Goal: Task Accomplishment & Management: Complete application form

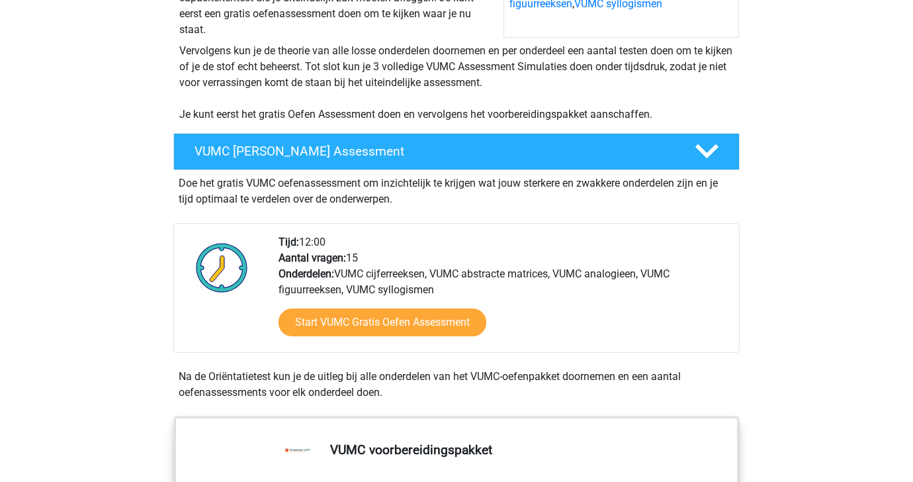
scroll to position [358, 0]
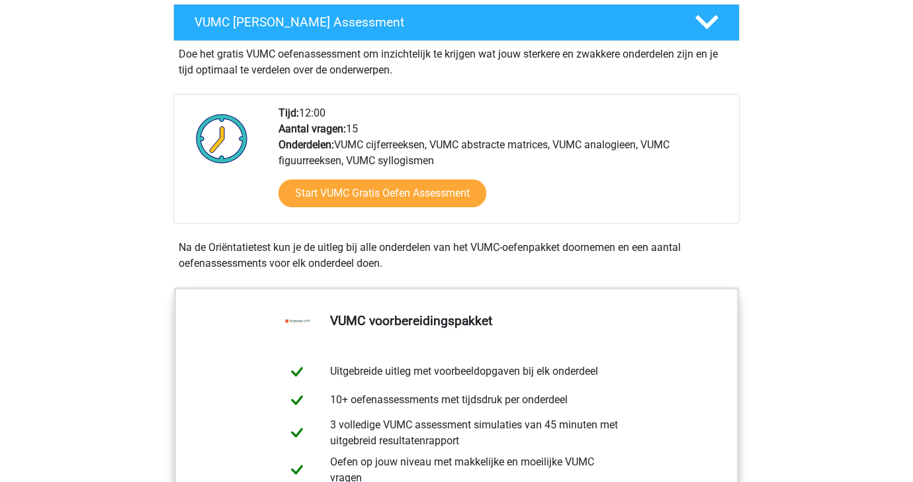
click at [367, 191] on div "Start VUMC Gratis Oefen Assessment" at bounding box center [504, 196] width 450 height 54
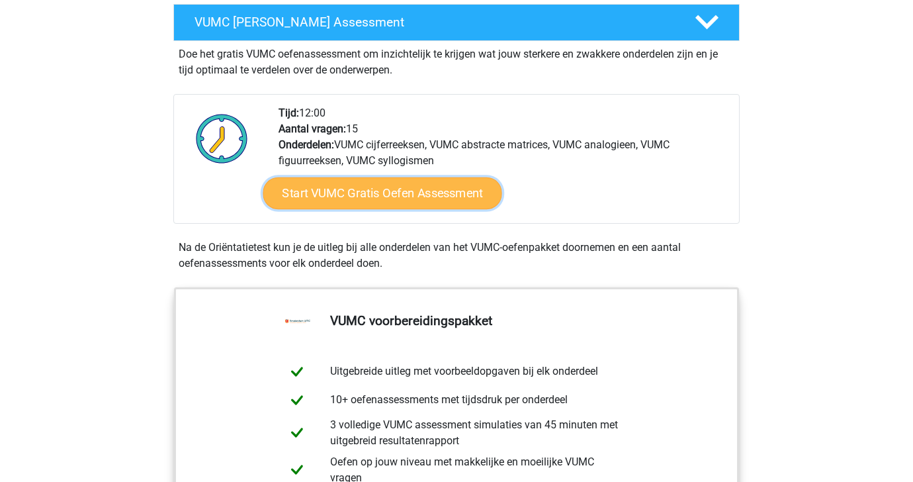
click at [367, 209] on link "Start VUMC Gratis Oefen Assessment" at bounding box center [382, 193] width 239 height 32
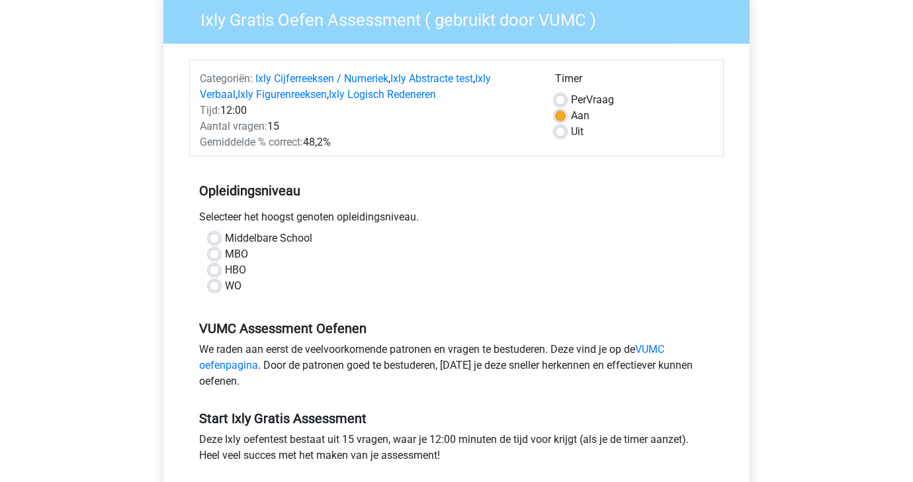
scroll to position [152, 0]
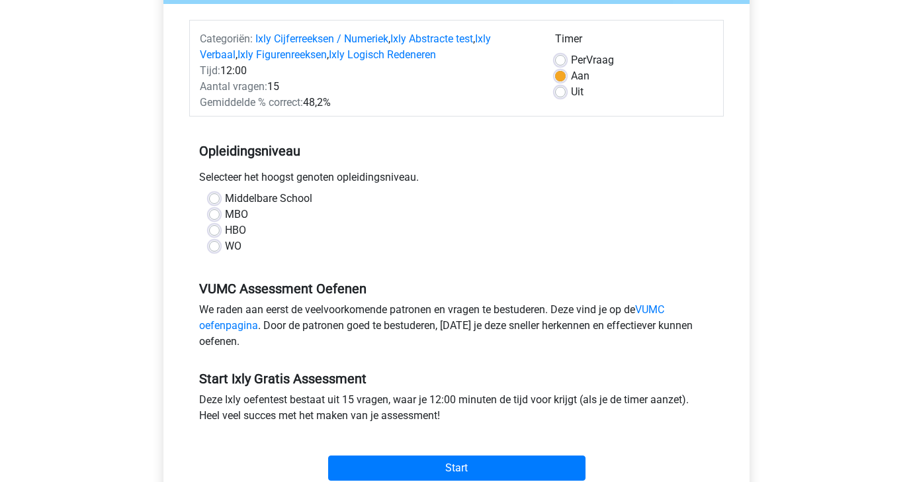
click at [225, 249] on label "WO" at bounding box center [233, 246] width 17 height 16
click at [217, 249] on input "WO" at bounding box center [214, 244] width 11 height 13
radio input "true"
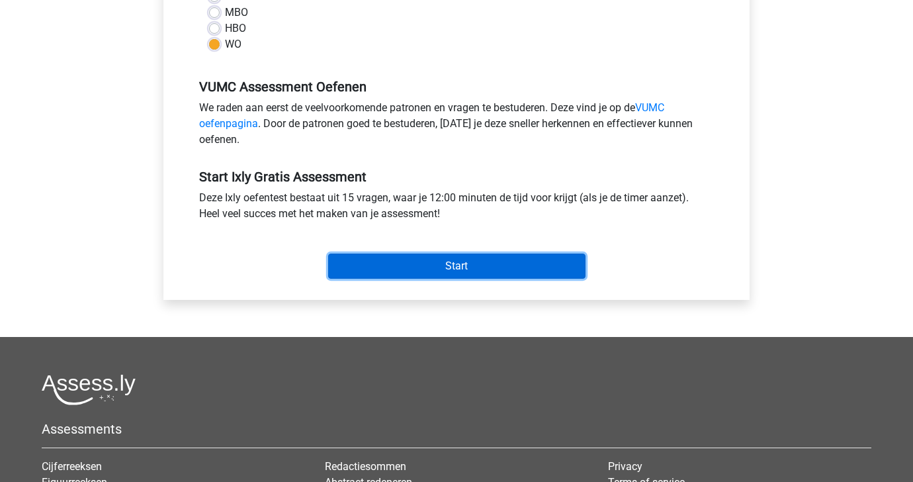
click at [382, 261] on input "Start" at bounding box center [456, 265] width 257 height 25
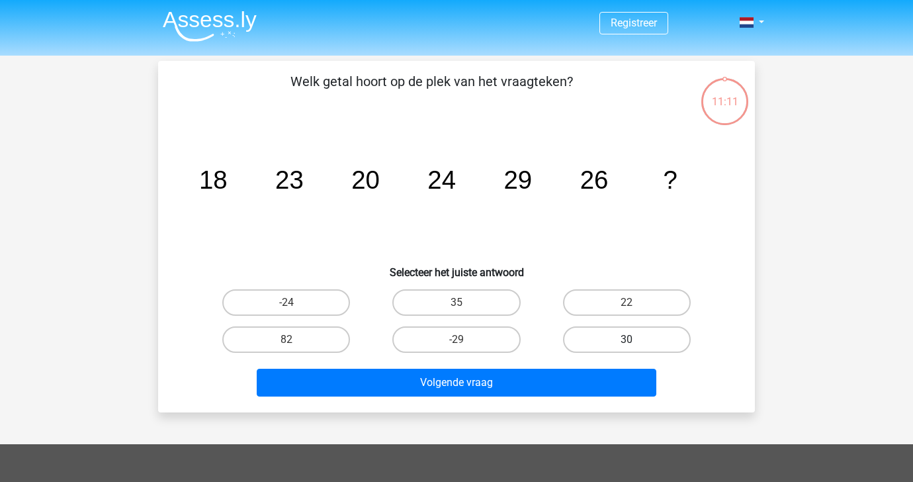
click at [611, 343] on label "30" at bounding box center [627, 339] width 128 height 26
click at [627, 343] on input "30" at bounding box center [631, 343] width 9 height 9
radio input "true"
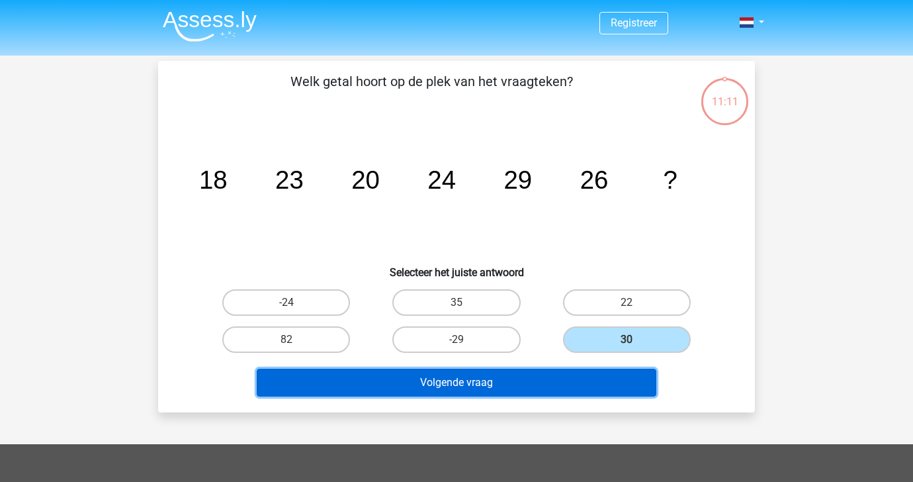
click at [564, 388] on button "Volgende vraag" at bounding box center [457, 383] width 400 height 28
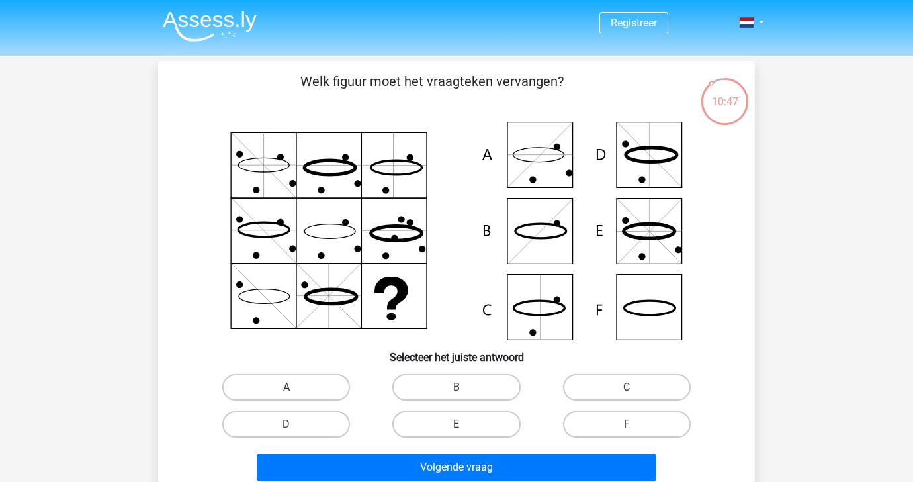
click at [331, 372] on div "A" at bounding box center [286, 387] width 170 height 37
click at [331, 394] on label "A" at bounding box center [286, 387] width 128 height 26
click at [295, 394] on input "A" at bounding box center [290, 391] width 9 height 9
radio input "true"
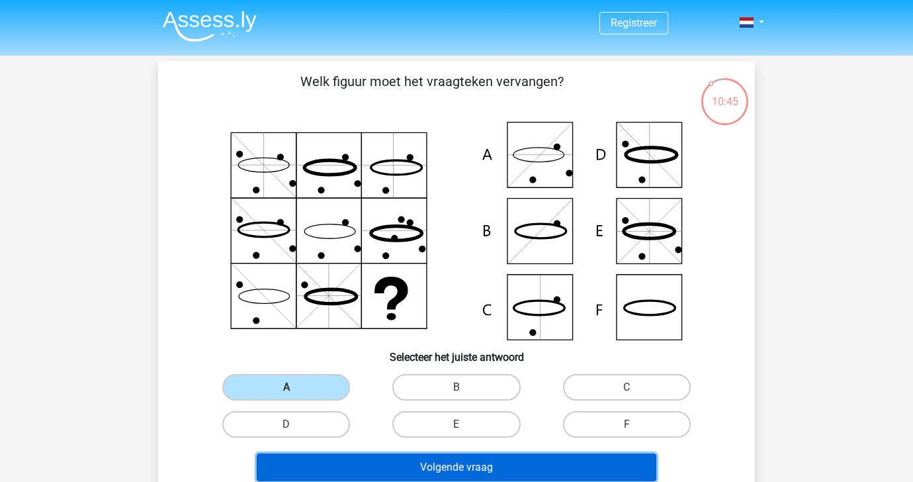
click at [435, 465] on button "Volgende vraag" at bounding box center [457, 467] width 400 height 28
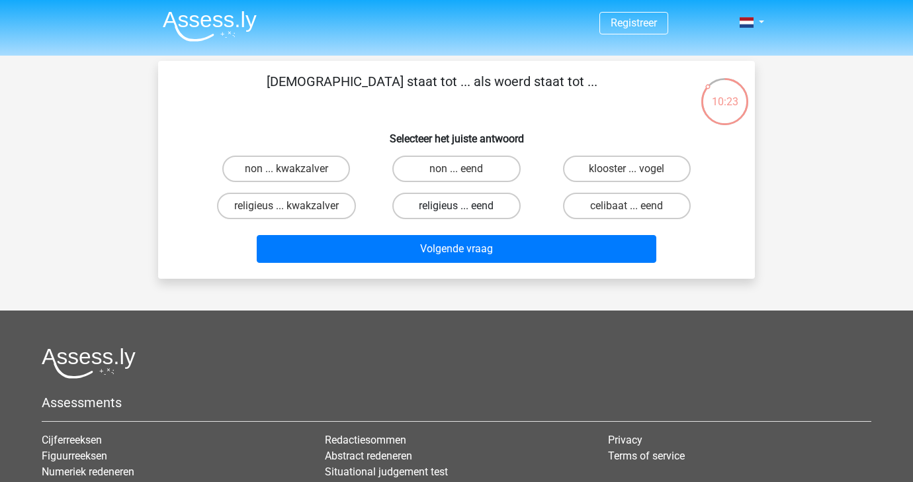
click at [434, 202] on label "religieus ... eend" at bounding box center [456, 206] width 128 height 26
click at [457, 206] on input "religieus ... eend" at bounding box center [461, 210] width 9 height 9
radio input "true"
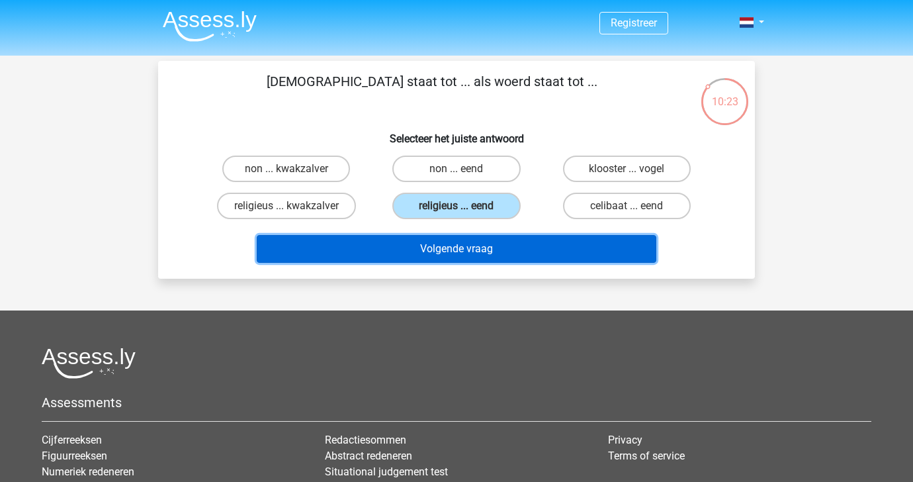
click at [425, 251] on button "Volgende vraag" at bounding box center [457, 249] width 400 height 28
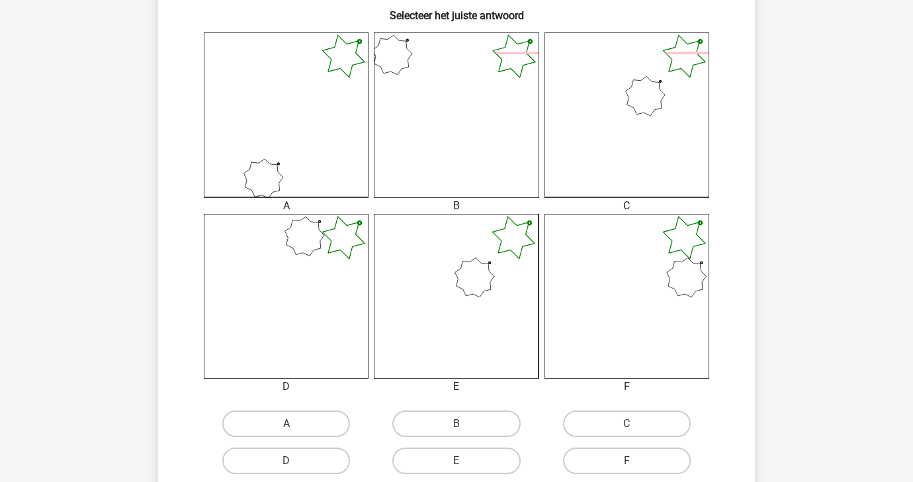
scroll to position [390, 0]
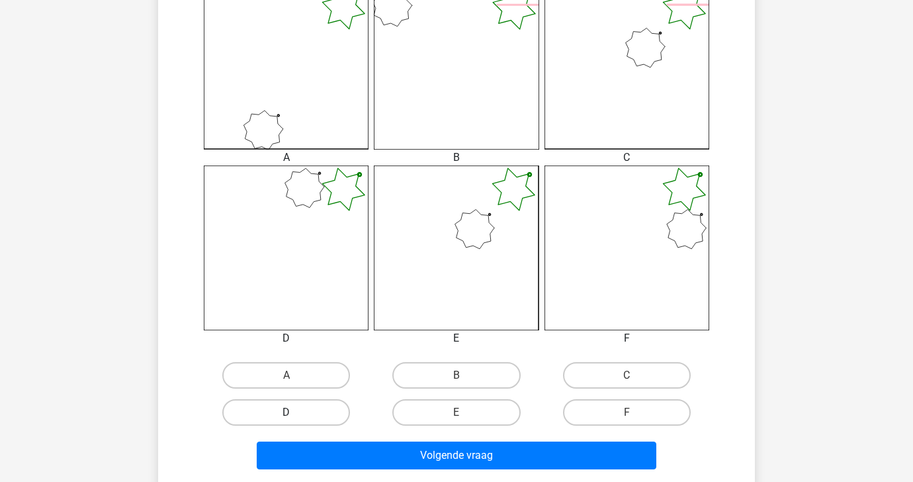
click at [335, 412] on label "D" at bounding box center [286, 412] width 128 height 26
click at [295, 412] on input "D" at bounding box center [290, 416] width 9 height 9
radio input "true"
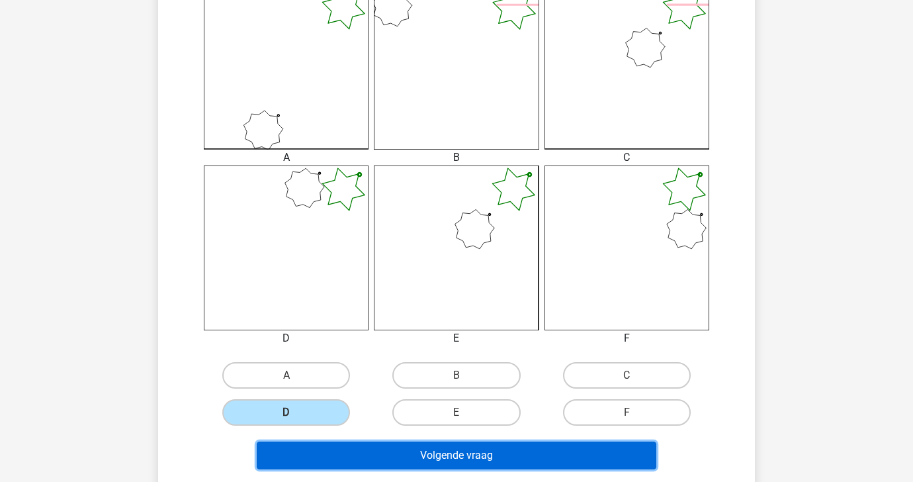
click at [353, 451] on button "Volgende vraag" at bounding box center [457, 455] width 400 height 28
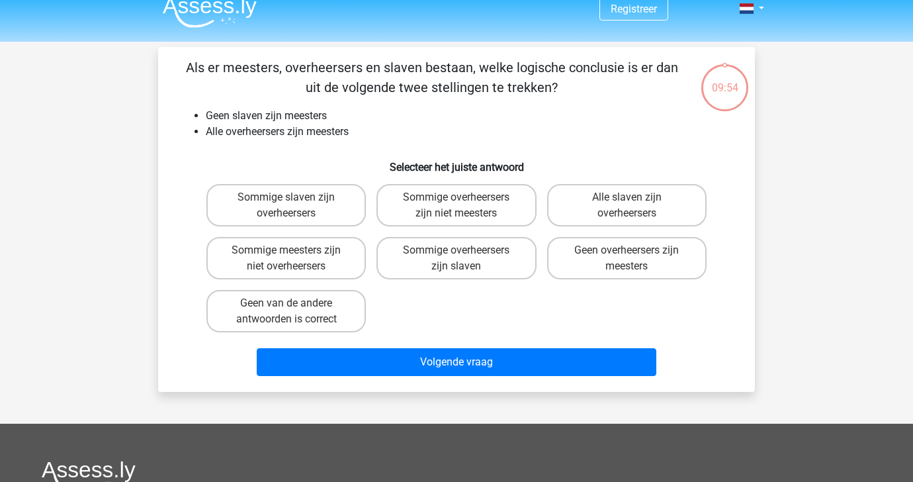
scroll to position [0, 0]
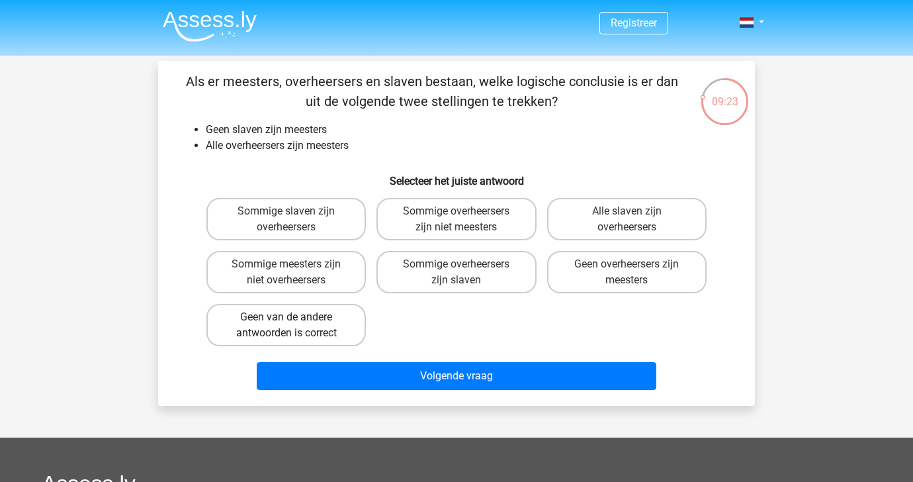
click at [304, 334] on label "Geen van de andere antwoorden is correct" at bounding box center [285, 325] width 159 height 42
click at [295, 326] on input "Geen van de andere antwoorden is correct" at bounding box center [290, 321] width 9 height 9
radio input "true"
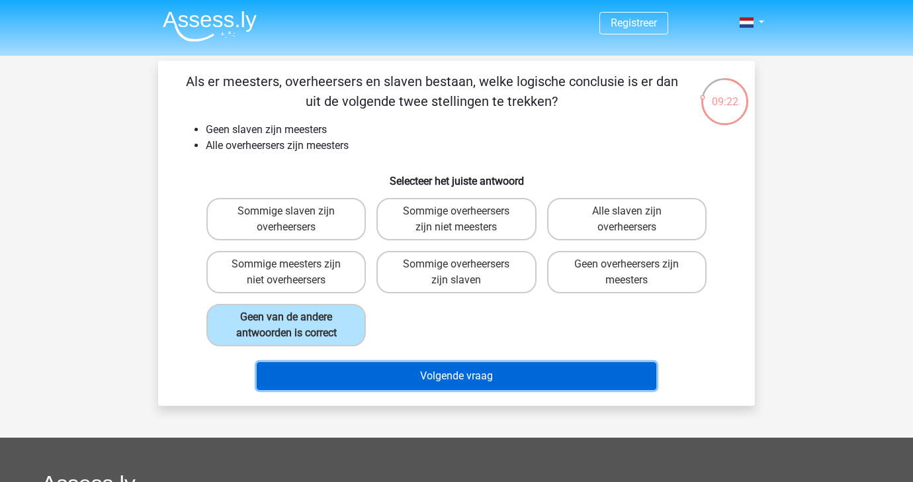
click at [341, 382] on button "Volgende vraag" at bounding box center [457, 376] width 400 height 28
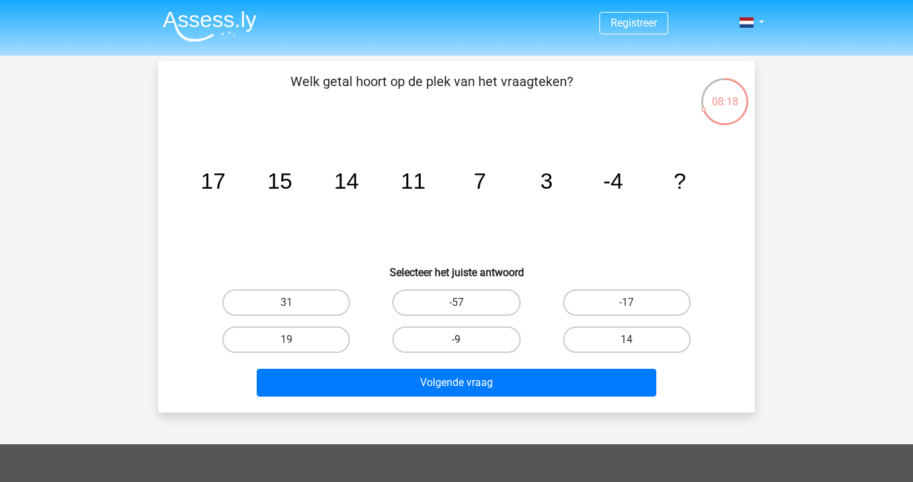
click at [488, 343] on label "-9" at bounding box center [456, 339] width 128 height 26
click at [465, 343] on input "-9" at bounding box center [461, 343] width 9 height 9
radio input "true"
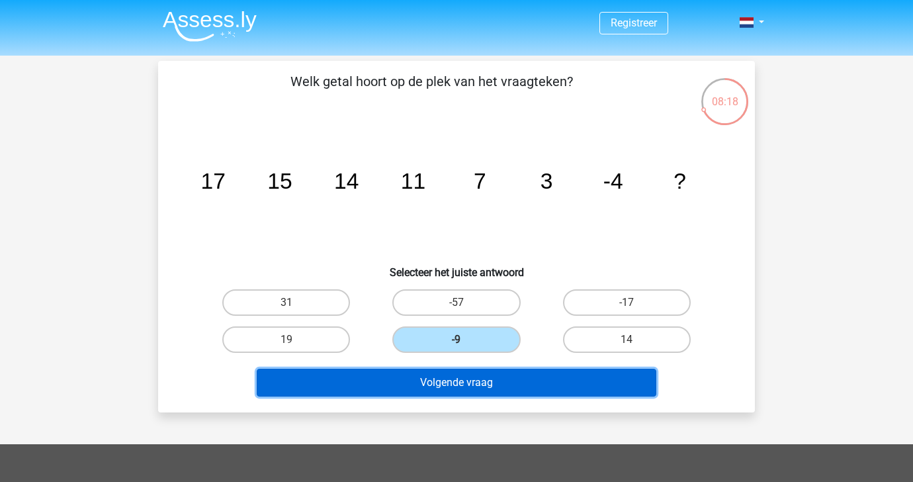
click at [494, 381] on button "Volgende vraag" at bounding box center [457, 383] width 400 height 28
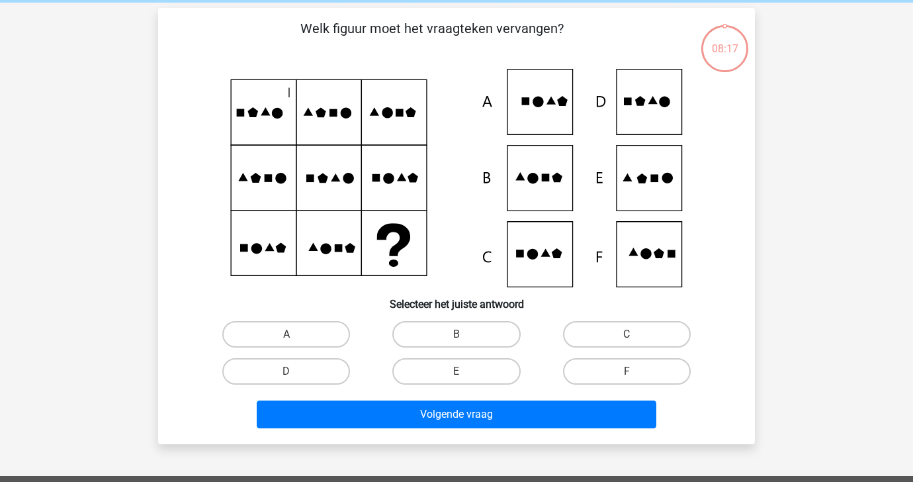
scroll to position [61, 0]
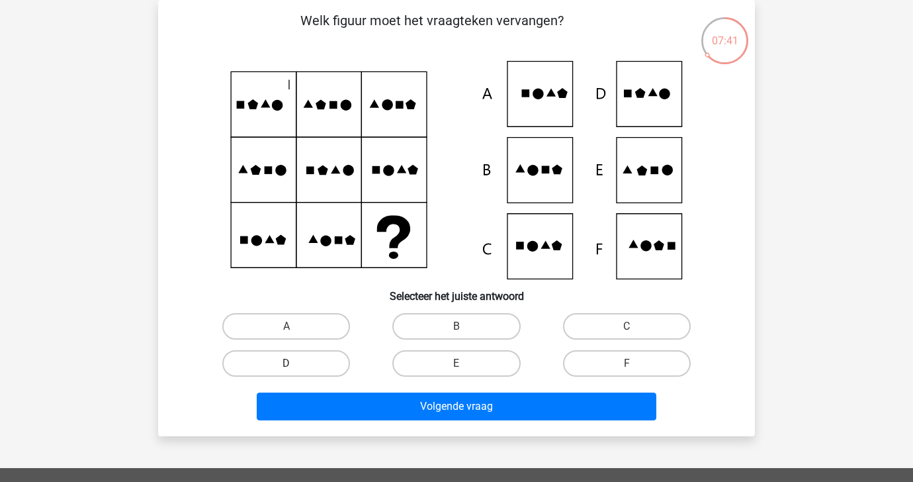
click at [321, 371] on label "D" at bounding box center [286, 363] width 128 height 26
click at [295, 371] on input "D" at bounding box center [290, 367] width 9 height 9
radio input "true"
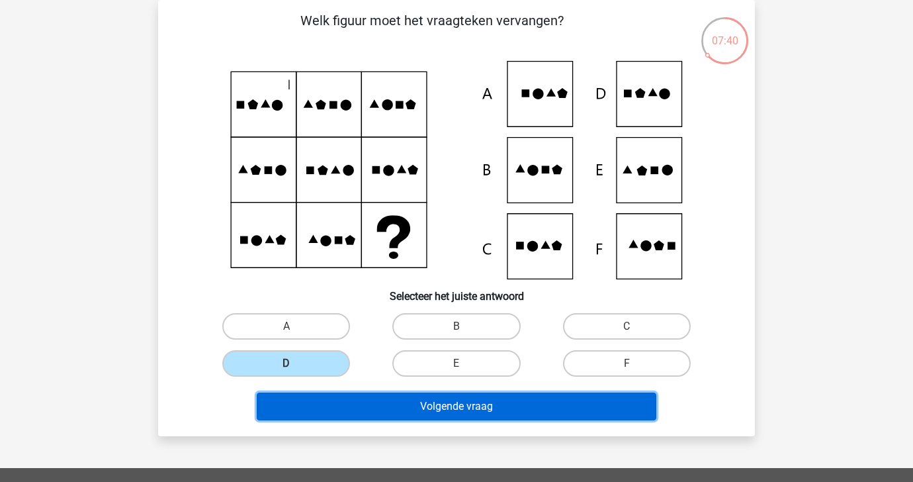
click at [349, 396] on button "Volgende vraag" at bounding box center [457, 406] width 400 height 28
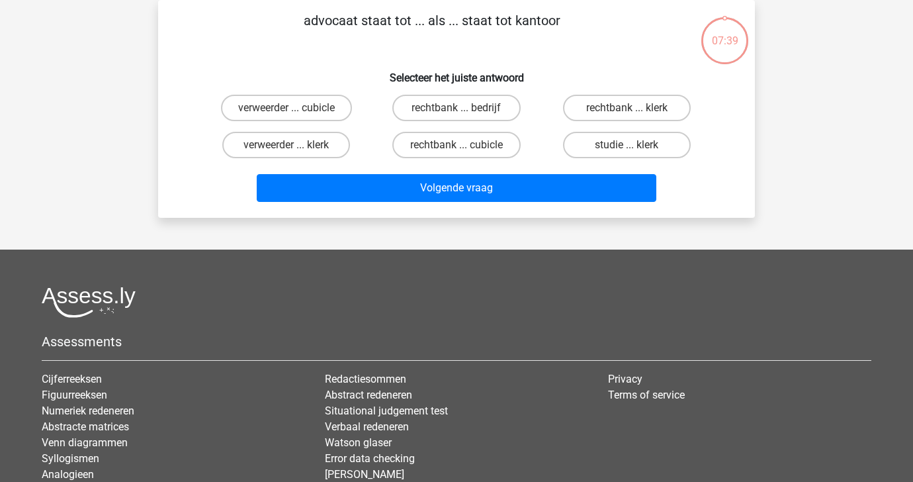
scroll to position [0, 0]
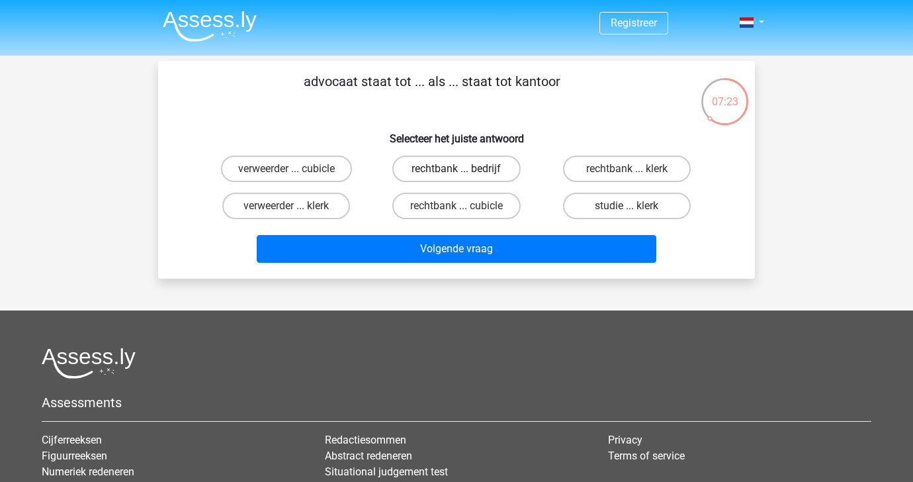
click at [410, 173] on label "rechtbank ... bedrijf" at bounding box center [456, 168] width 128 height 26
click at [457, 173] on input "rechtbank ... bedrijf" at bounding box center [461, 173] width 9 height 9
radio input "true"
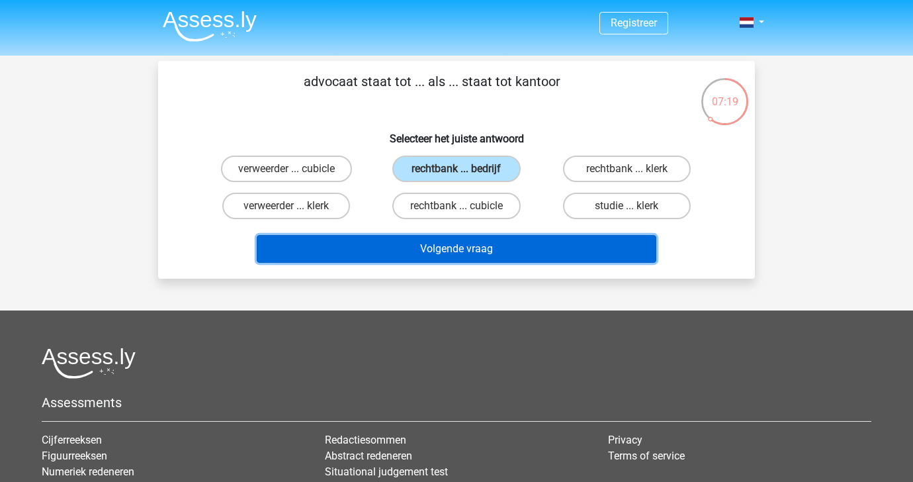
click at [426, 245] on button "Volgende vraag" at bounding box center [457, 249] width 400 height 28
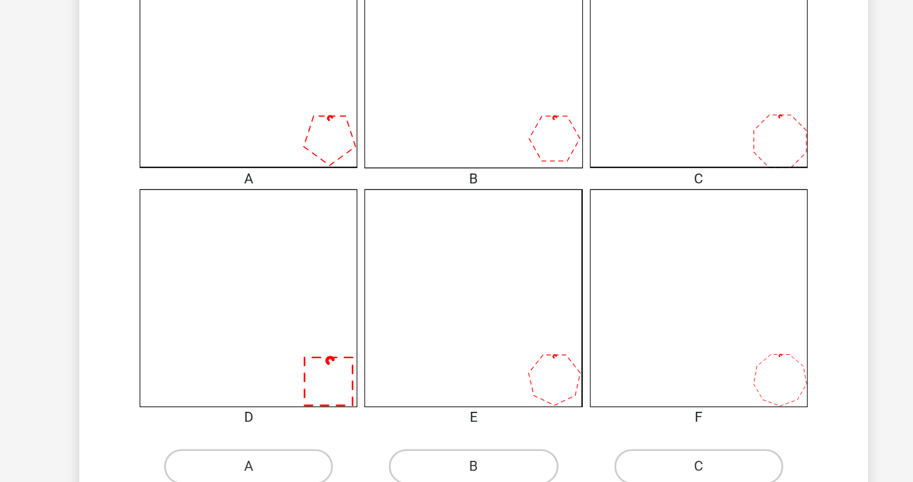
scroll to position [451, 0]
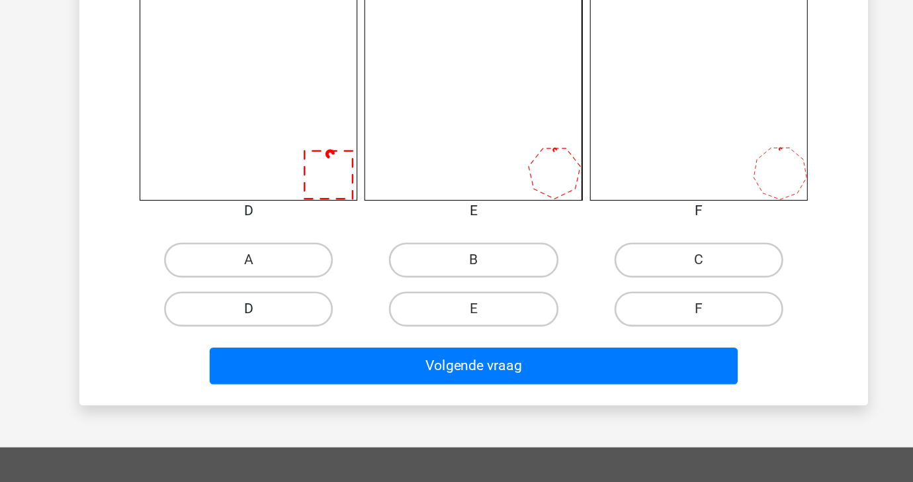
click at [322, 347] on label "D" at bounding box center [286, 350] width 128 height 26
click at [295, 351] on input "D" at bounding box center [290, 355] width 9 height 9
radio input "true"
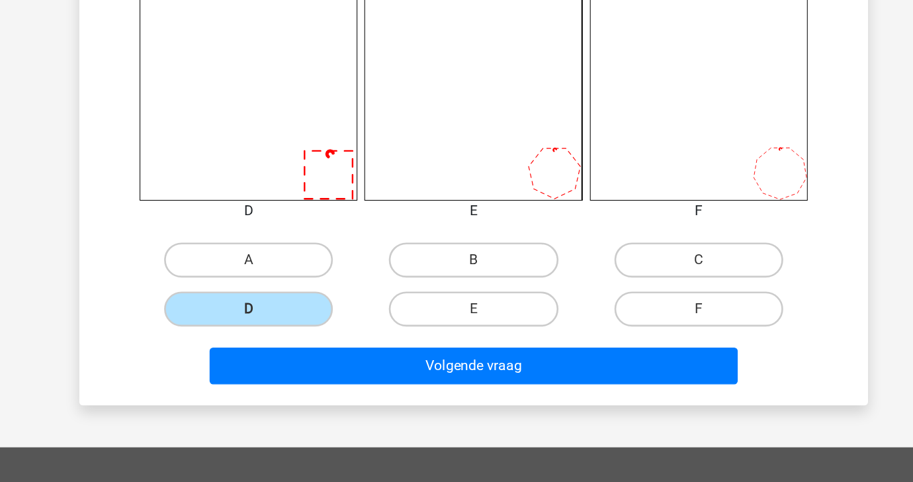
click at [343, 365] on div "D" at bounding box center [286, 350] width 170 height 37
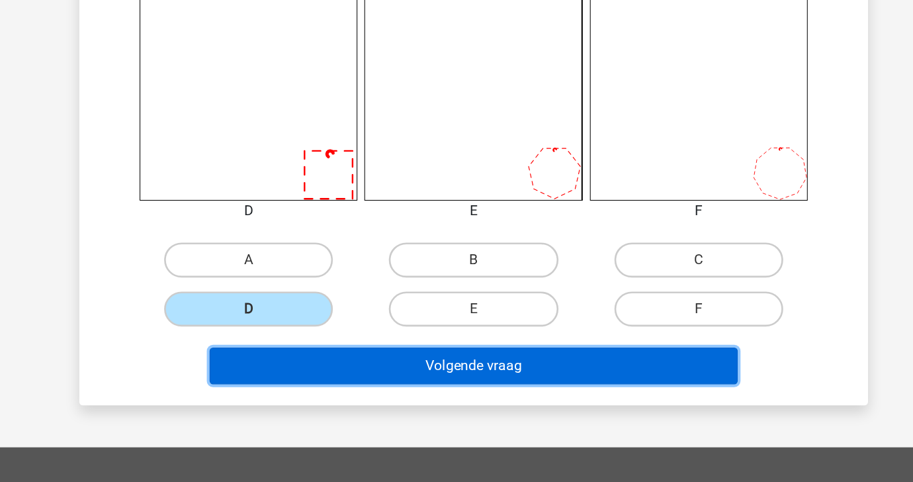
click at [344, 400] on button "Volgende vraag" at bounding box center [457, 394] width 400 height 28
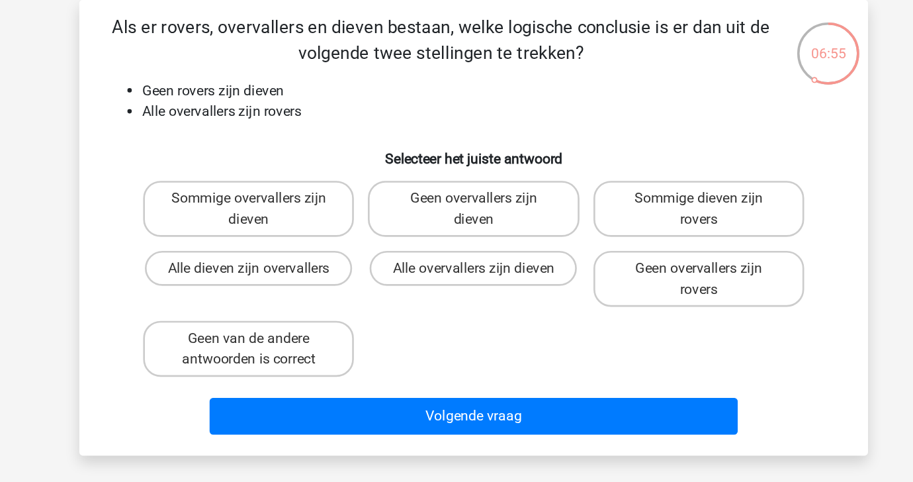
scroll to position [19, 0]
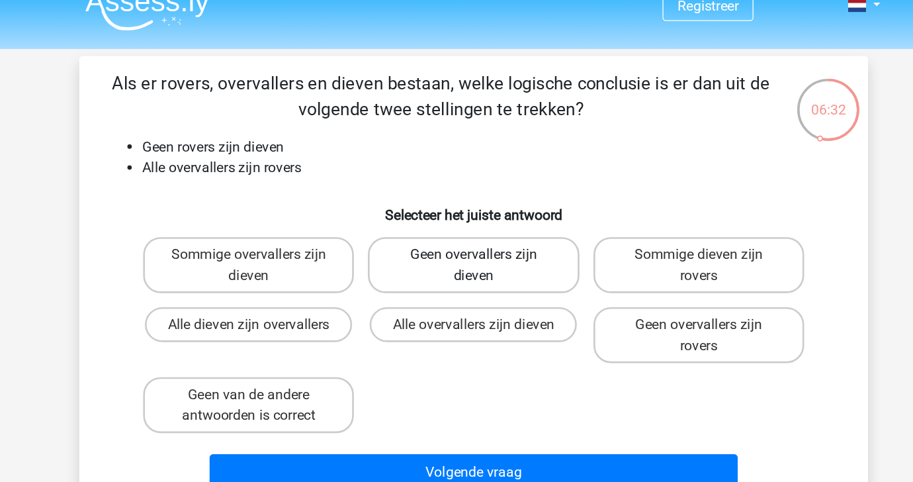
click at [414, 206] on label "Geen overvallers zijn dieven" at bounding box center [455, 200] width 159 height 42
click at [457, 201] on input "Geen overvallers zijn dieven" at bounding box center [461, 197] width 9 height 9
radio input "true"
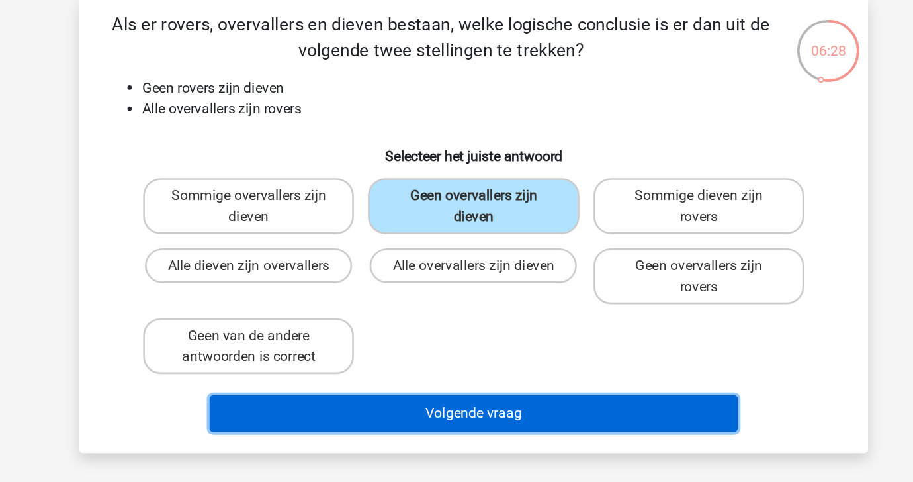
click at [435, 358] on button "Volgende vraag" at bounding box center [457, 357] width 400 height 28
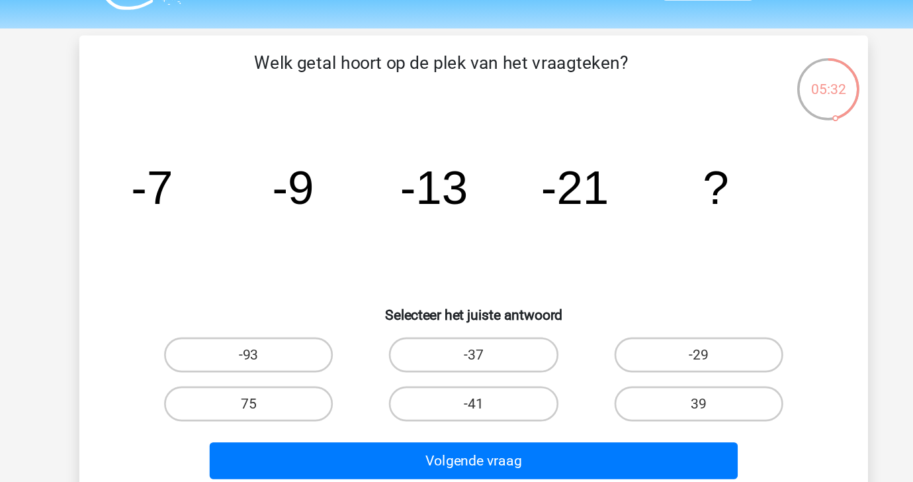
click at [421, 269] on div "-37" at bounding box center [456, 283] width 170 height 37
click at [422, 290] on label "-37" at bounding box center [456, 284] width 128 height 26
click at [457, 290] on input "-37" at bounding box center [461, 288] width 9 height 9
radio input "true"
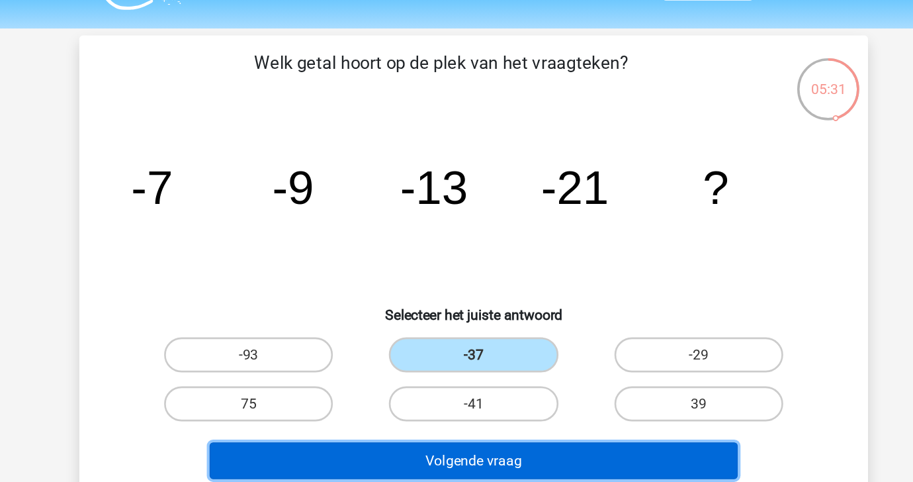
click at [440, 359] on button "Volgende vraag" at bounding box center [457, 364] width 400 height 28
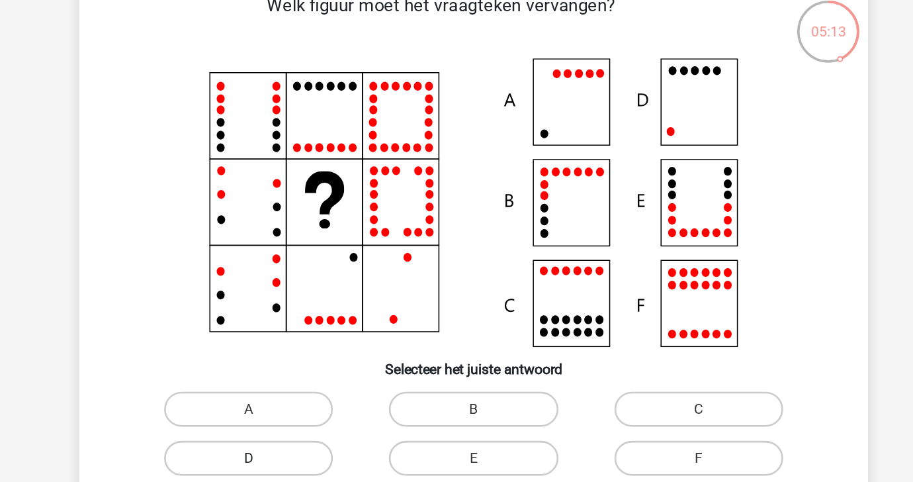
click at [257, 398] on label "D" at bounding box center [286, 405] width 128 height 26
click at [286, 406] on input "D" at bounding box center [290, 410] width 9 height 9
radio input "true"
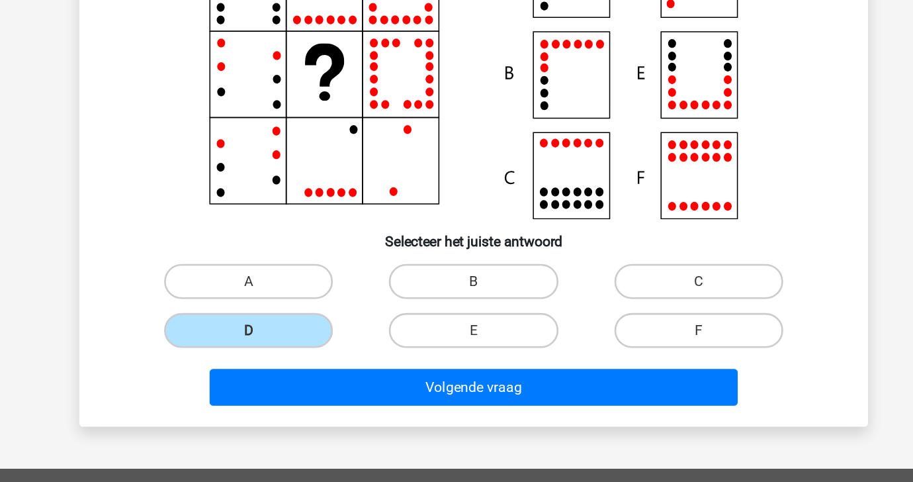
scroll to position [66, 0]
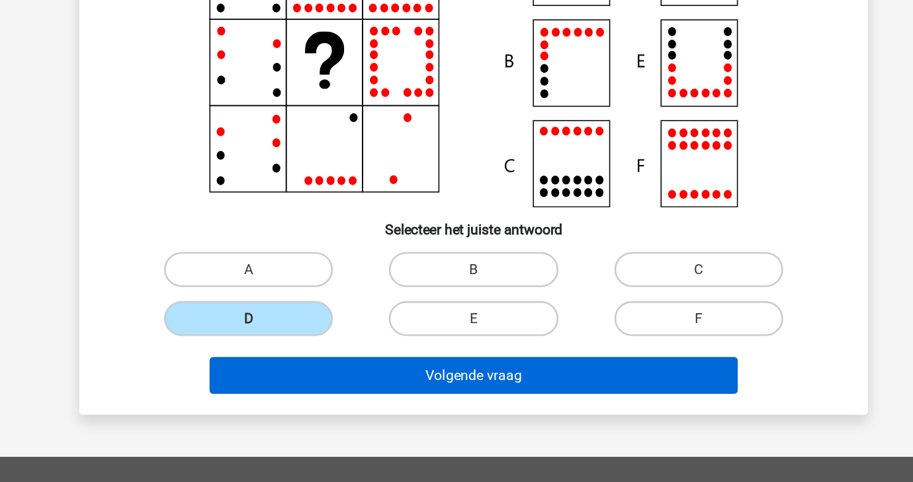
click at [450, 385] on div "Volgende vraag" at bounding box center [456, 398] width 554 height 44
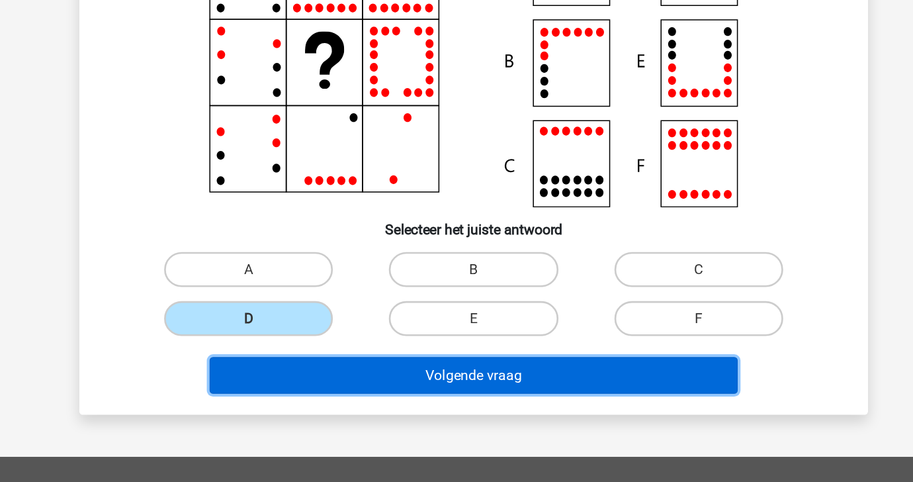
click at [451, 394] on button "Volgende vraag" at bounding box center [457, 401] width 400 height 28
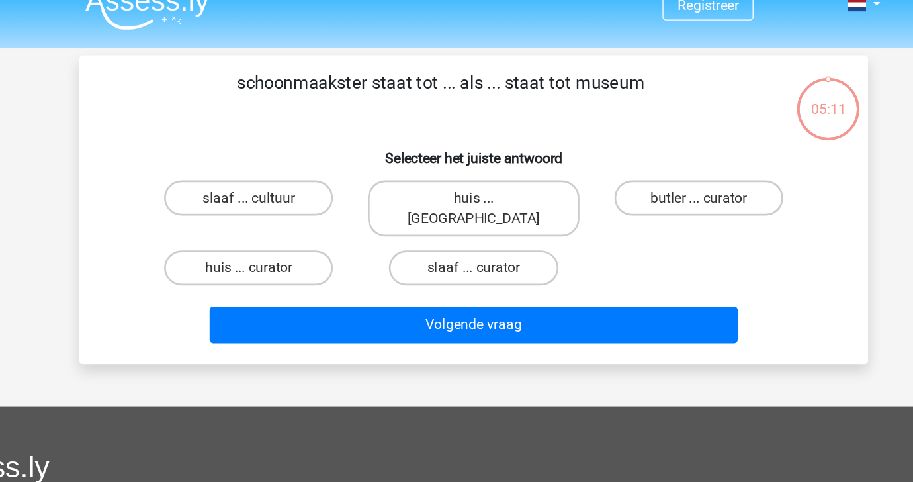
scroll to position [0, 0]
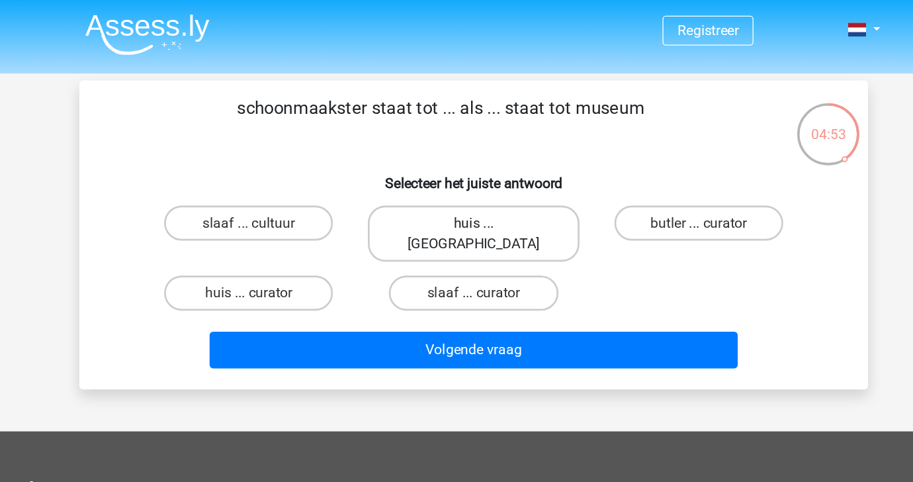
click at [472, 173] on label "huis ... louvre" at bounding box center [455, 176] width 159 height 42
click at [465, 173] on input "huis ... louvre" at bounding box center [461, 173] width 9 height 9
radio input "true"
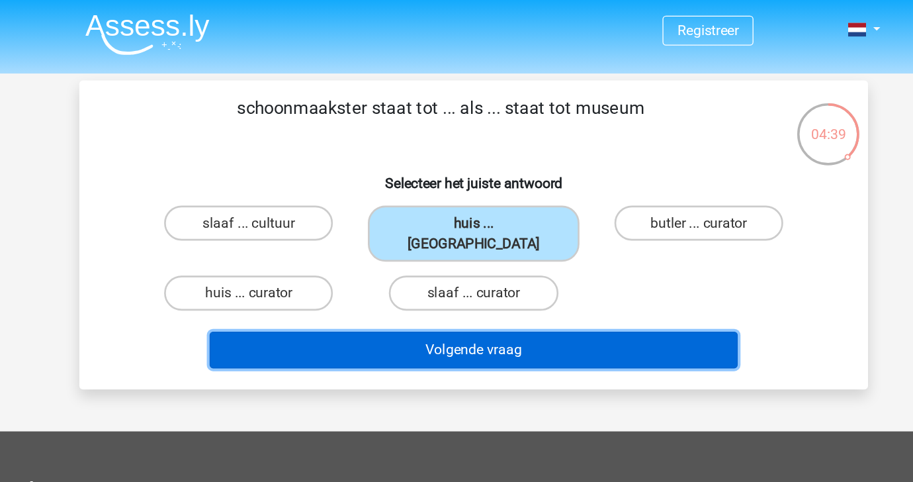
click at [338, 251] on button "Volgende vraag" at bounding box center [457, 265] width 400 height 28
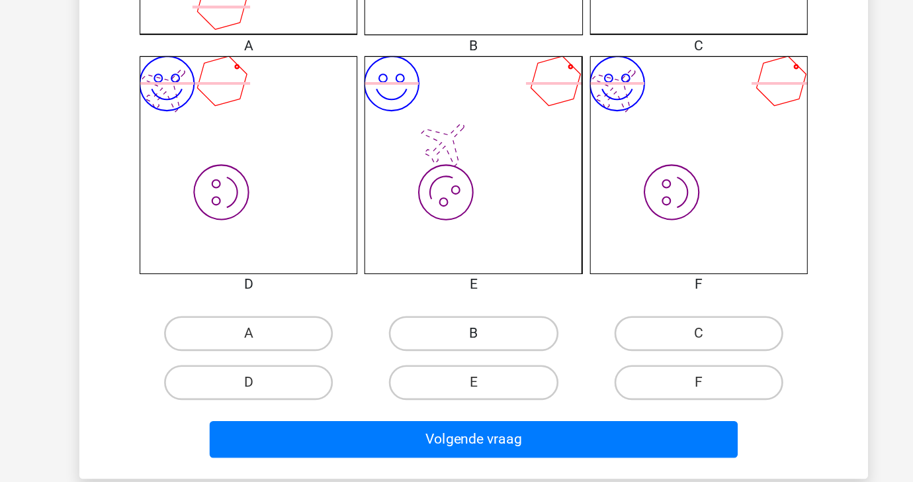
scroll to position [413, 0]
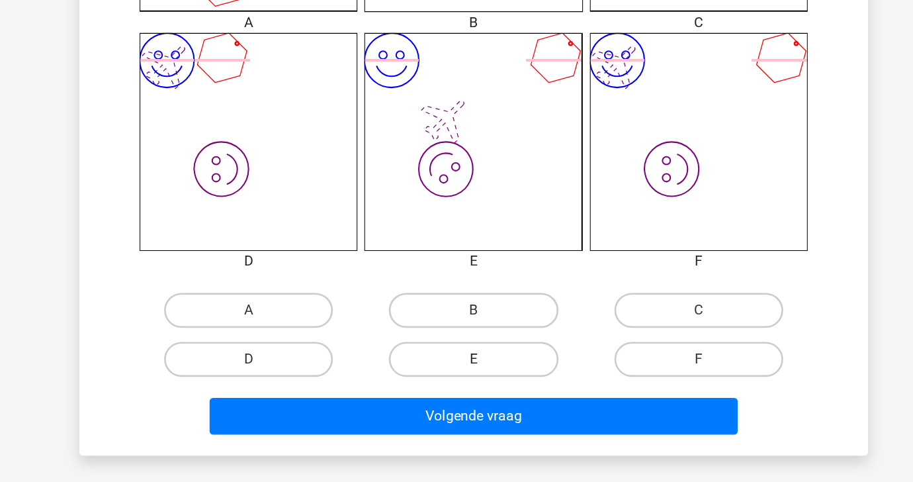
click at [471, 396] on label "E" at bounding box center [456, 389] width 128 height 26
click at [465, 396] on input "E" at bounding box center [461, 393] width 9 height 9
radio input "true"
click at [471, 449] on div "Volgende vraag" at bounding box center [456, 434] width 511 height 33
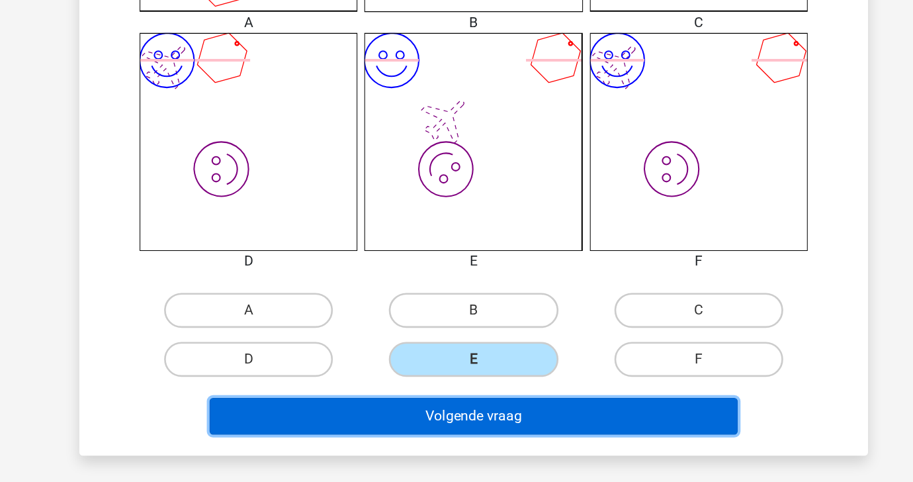
click at [476, 437] on button "Volgende vraag" at bounding box center [457, 432] width 400 height 28
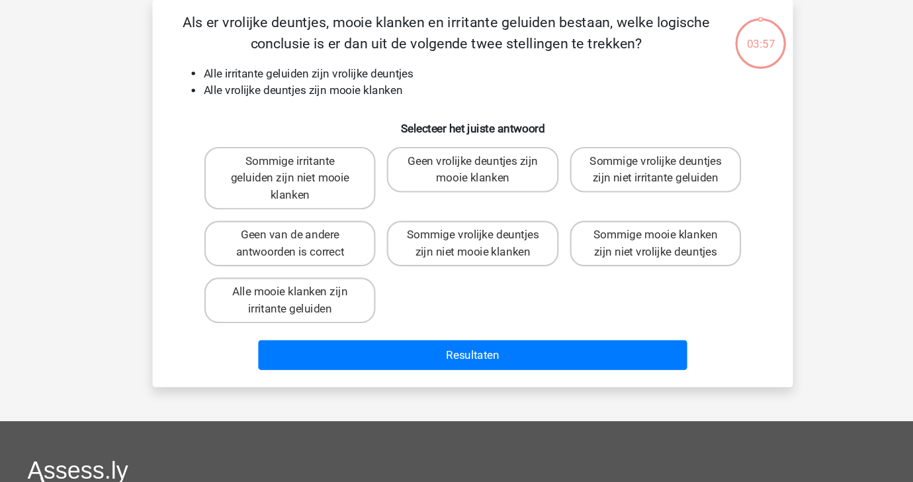
scroll to position [4, 0]
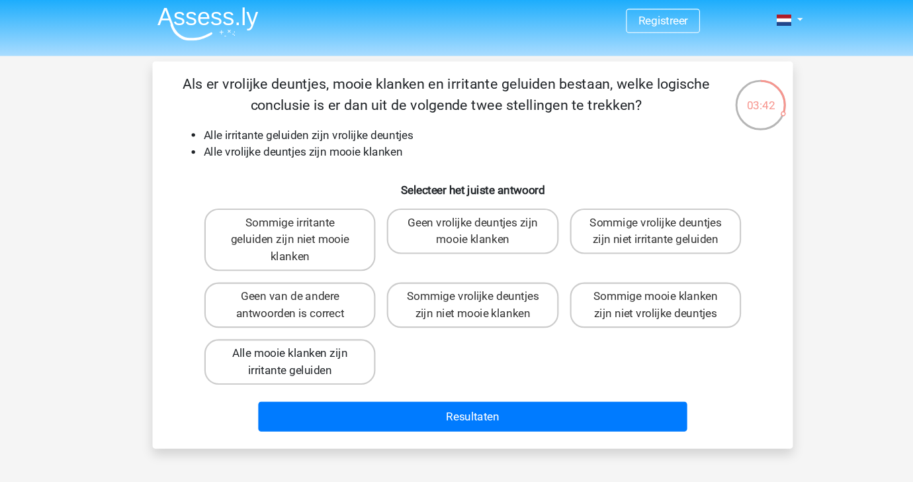
click at [283, 331] on label "Alle mooie klanken zijn irritante geluiden" at bounding box center [285, 337] width 159 height 42
click at [286, 331] on input "Alle mooie klanken zijn irritante geluiden" at bounding box center [290, 333] width 9 height 9
radio input "true"
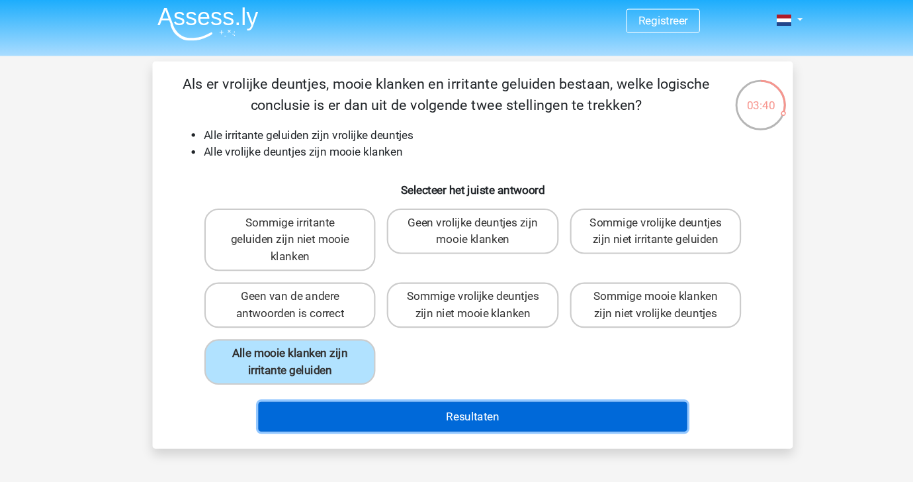
drag, startPoint x: 398, startPoint y: 380, endPoint x: 401, endPoint y: 153, distance: 227.0
click at [401, 153] on div "Als er vrolijke deuntjes, mooie klanken en irritante geluiden bestaan, welke lo…" at bounding box center [456, 236] width 586 height 339
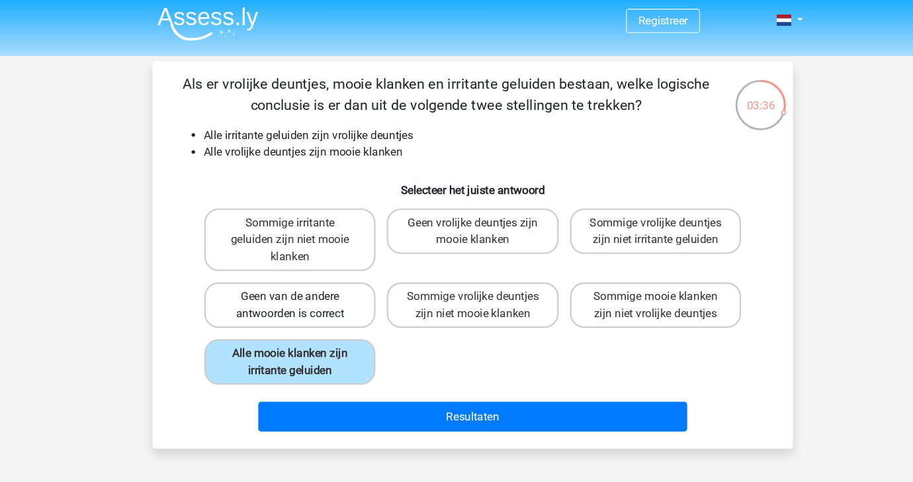
click at [322, 269] on label "Geen van de andere antwoorden is correct" at bounding box center [285, 284] width 159 height 42
click at [295, 276] on input "Geen van de andere antwoorden is correct" at bounding box center [290, 280] width 9 height 9
radio input "true"
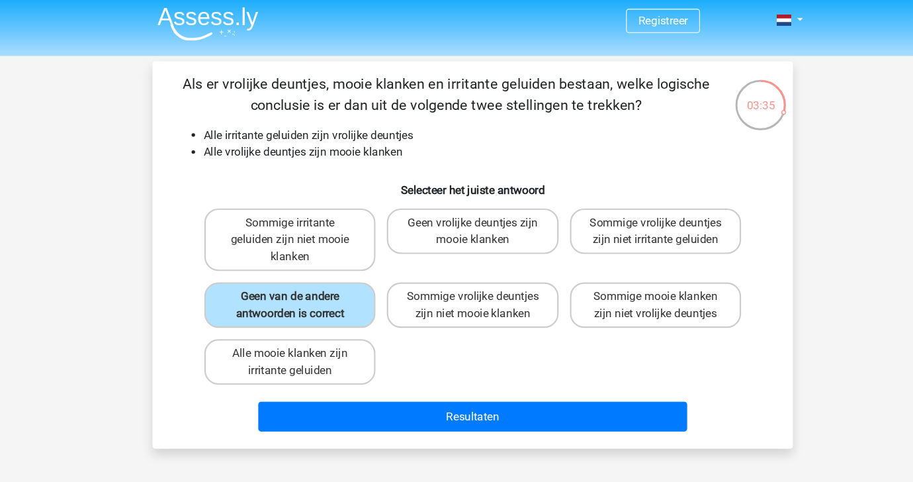
click at [407, 370] on div "Resultaten" at bounding box center [456, 385] width 554 height 44
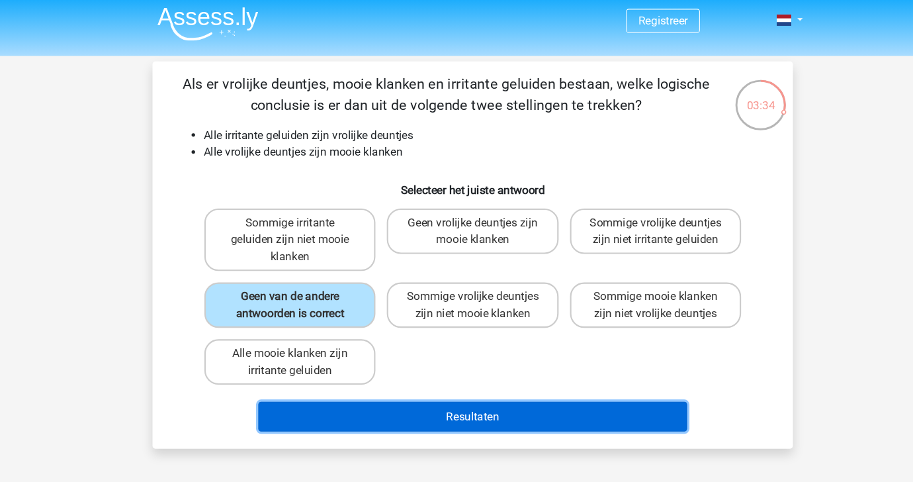
click at [413, 388] on button "Resultaten" at bounding box center [457, 388] width 400 height 28
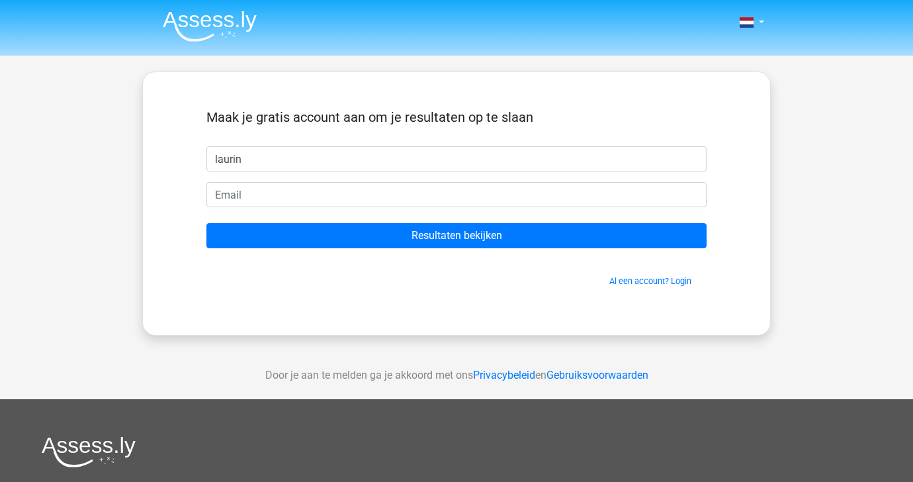
type input "laurin"
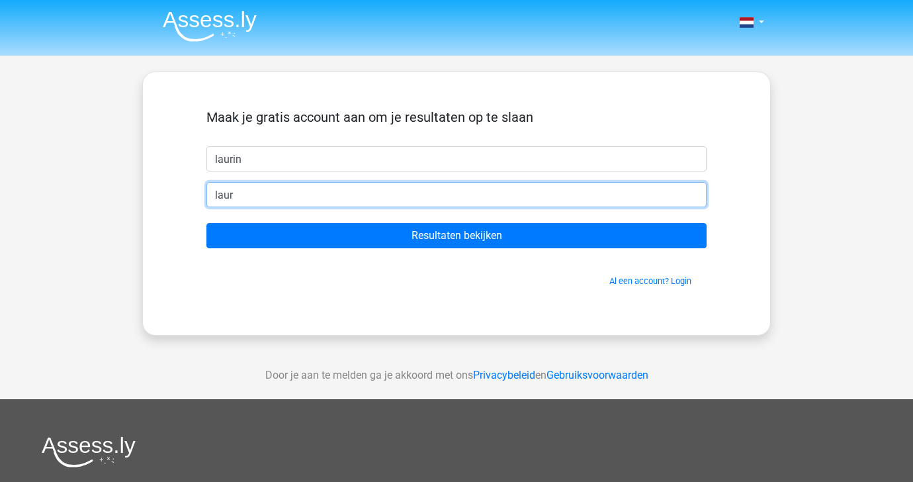
type input "[EMAIL_ADDRESS][DOMAIN_NAME]"
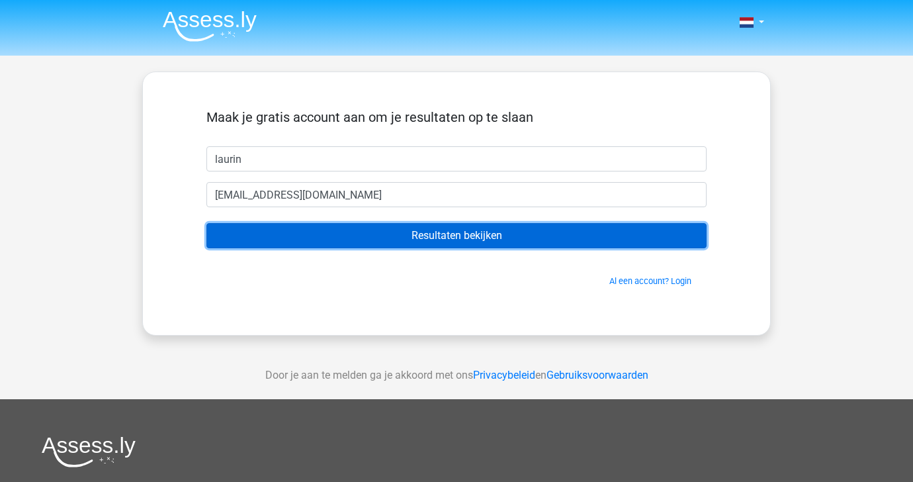
click at [412, 240] on input "Resultaten bekijken" at bounding box center [456, 235] width 500 height 25
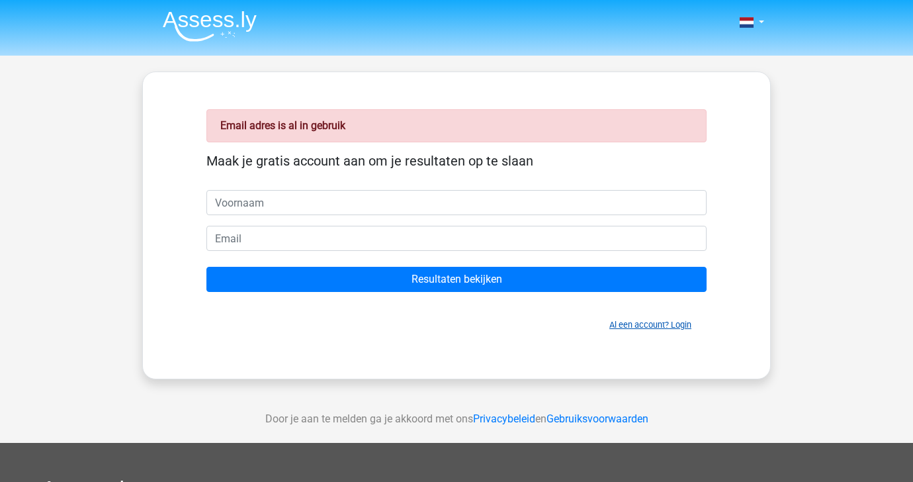
click at [650, 327] on link "Al een account? Login" at bounding box center [650, 325] width 82 height 10
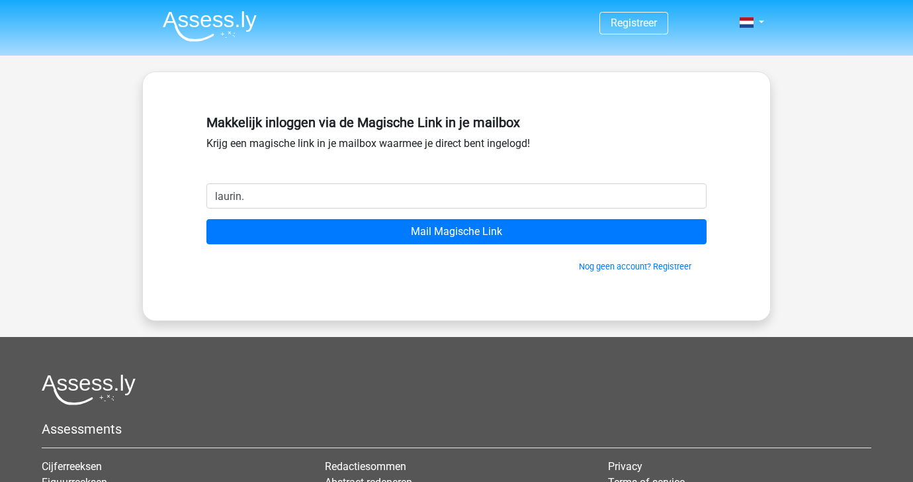
type input "[EMAIL_ADDRESS][DOMAIN_NAME]"
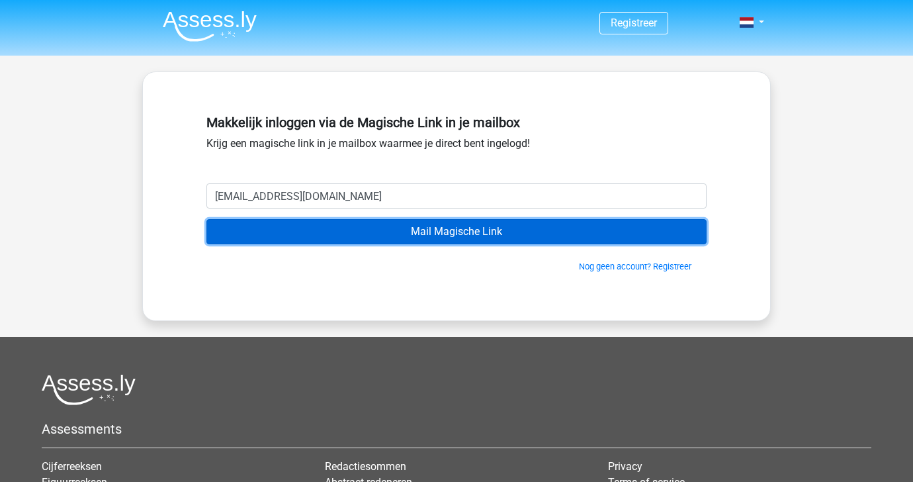
click at [300, 232] on input "Mail Magische Link" at bounding box center [456, 231] width 500 height 25
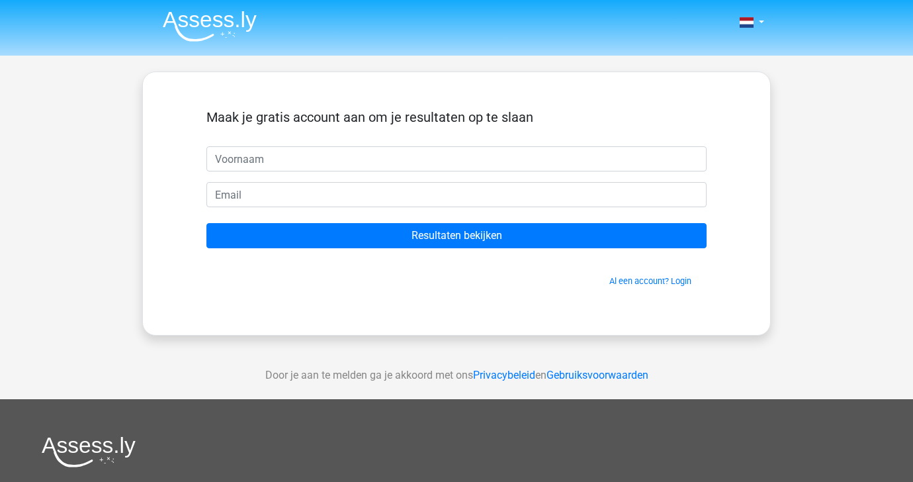
click at [276, 161] on input "text" at bounding box center [456, 158] width 500 height 25
type input "Laurin"
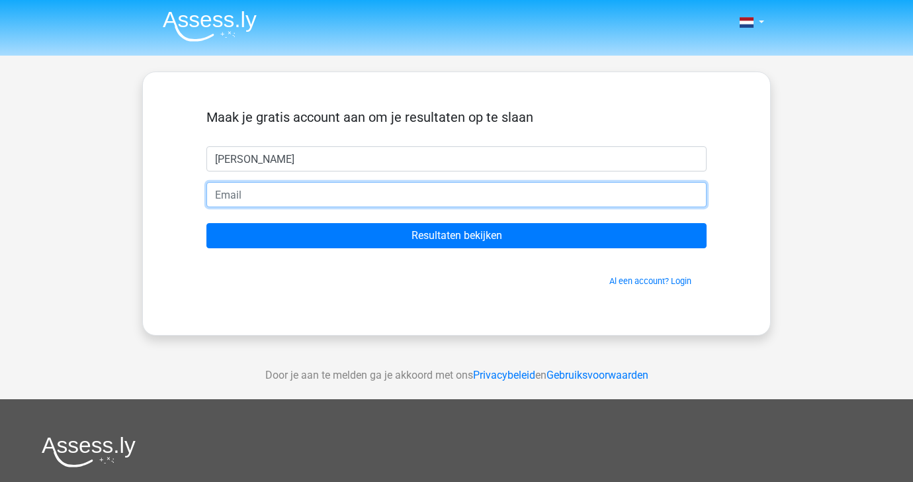
click at [287, 185] on input "email" at bounding box center [456, 194] width 500 height 25
type input "laurin@vialuxury.com"
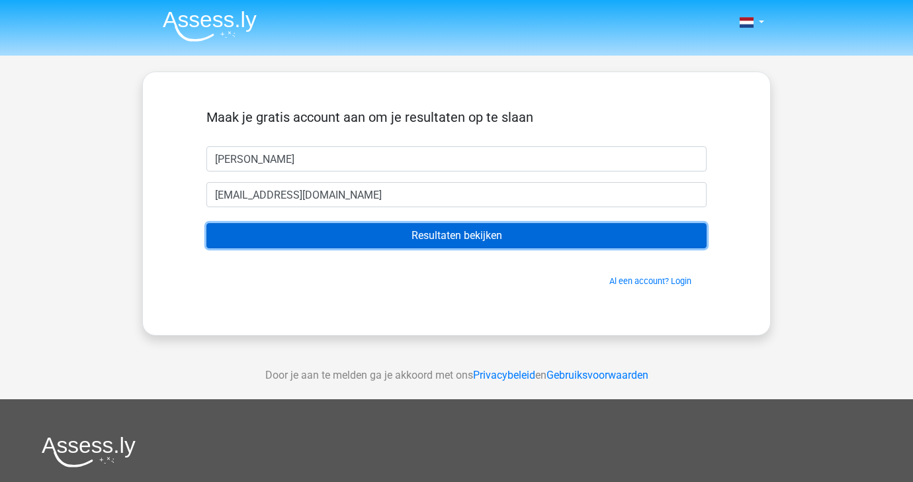
click at [345, 230] on input "Resultaten bekijken" at bounding box center [456, 235] width 500 height 25
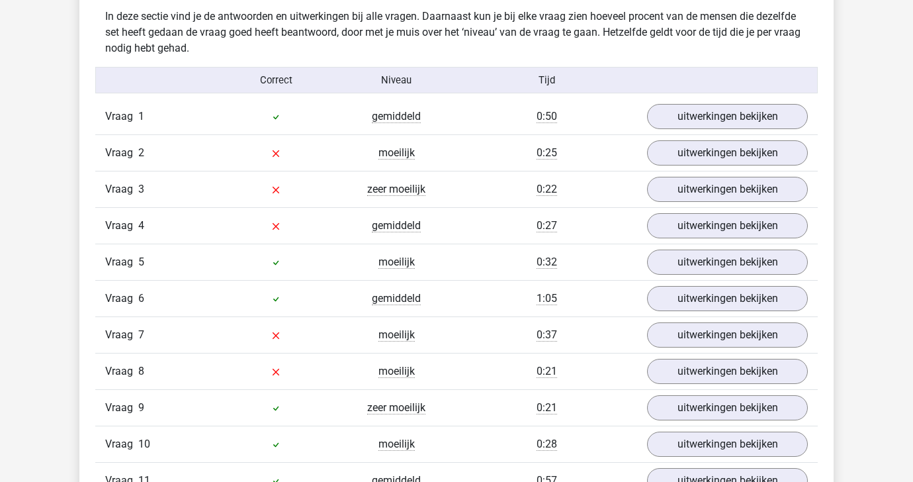
scroll to position [1446, 0]
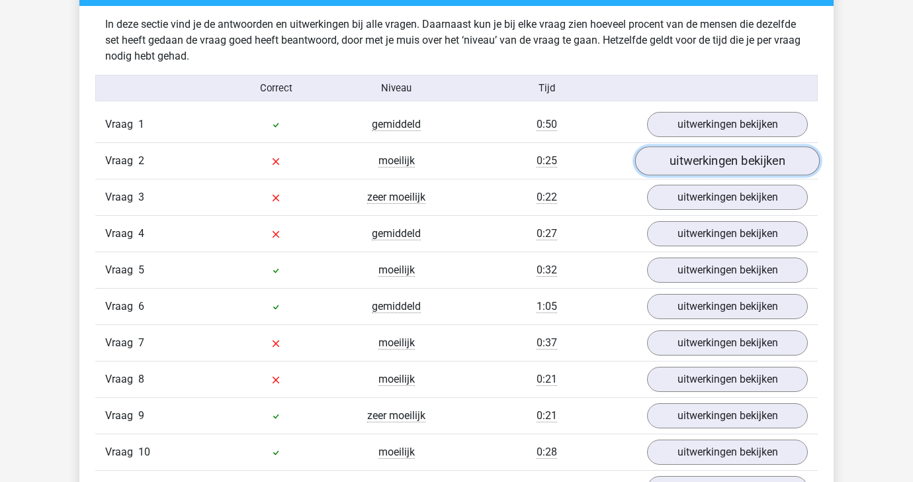
click at [686, 158] on link "uitwerkingen bekijken" at bounding box center [727, 161] width 185 height 29
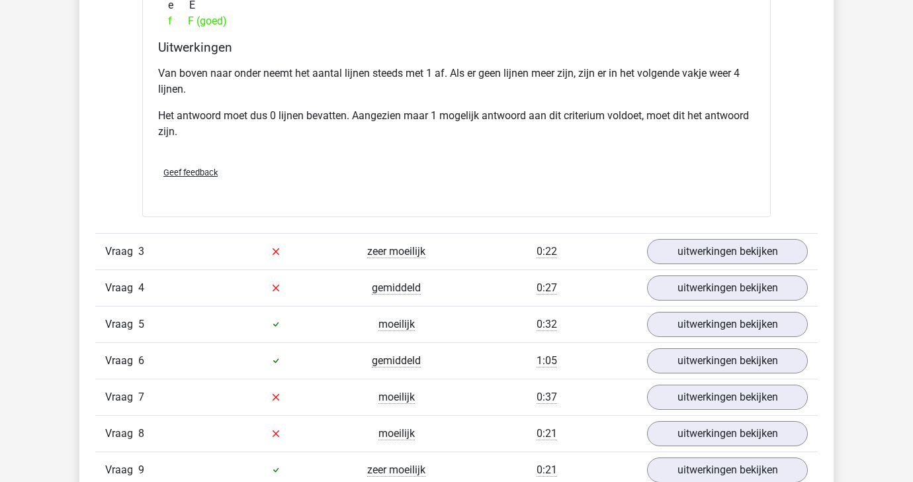
scroll to position [1986, 0]
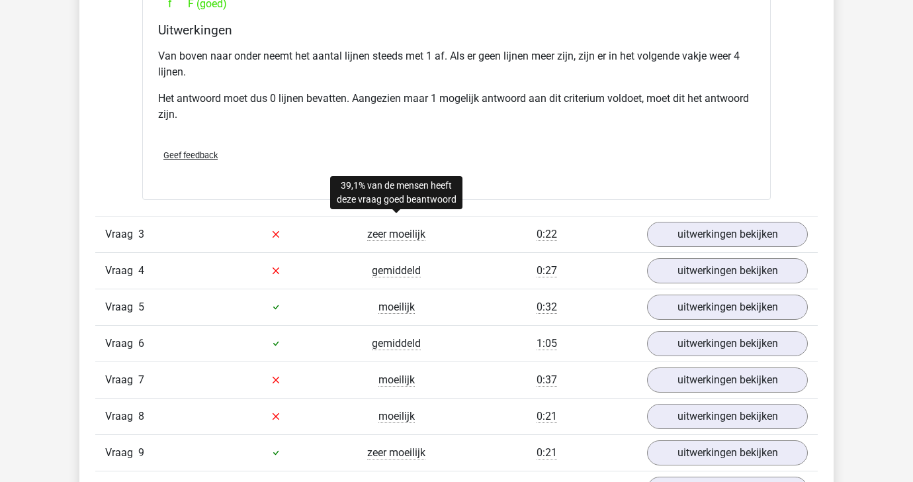
click at [382, 234] on span "zeer moeilijk" at bounding box center [396, 234] width 58 height 13
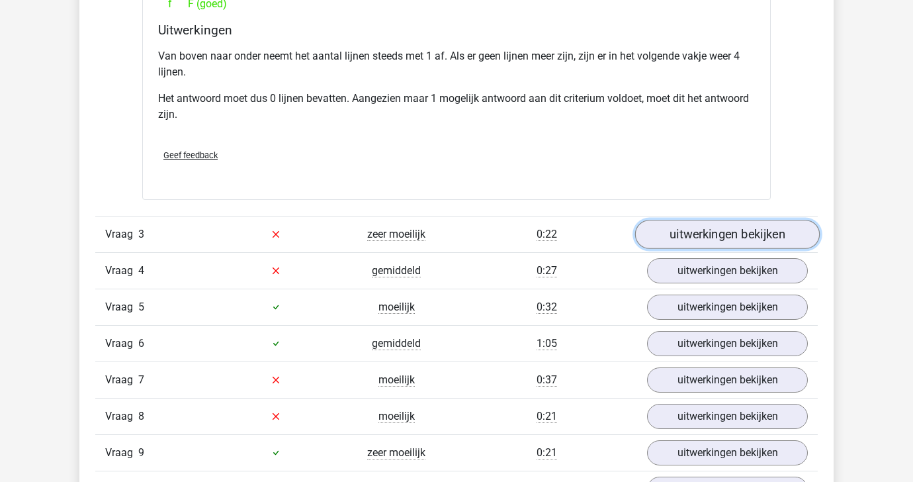
click at [762, 234] on link "uitwerkingen bekijken" at bounding box center [727, 234] width 185 height 29
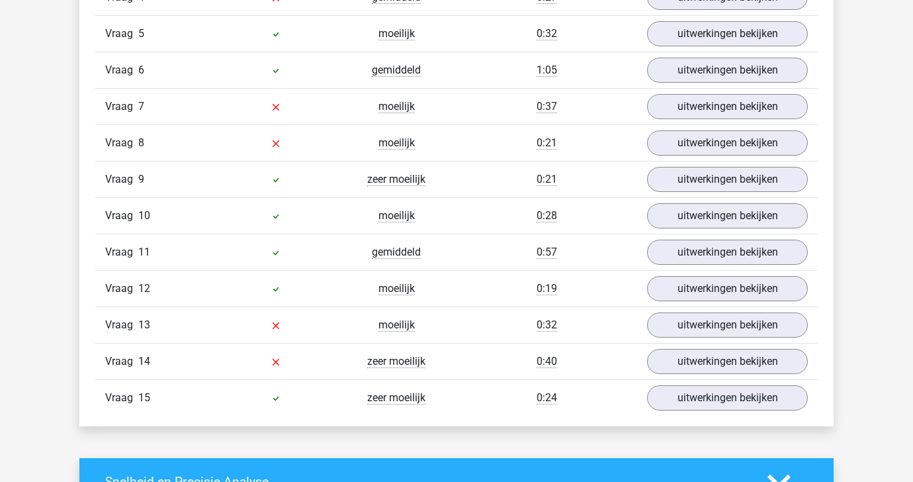
scroll to position [2919, 0]
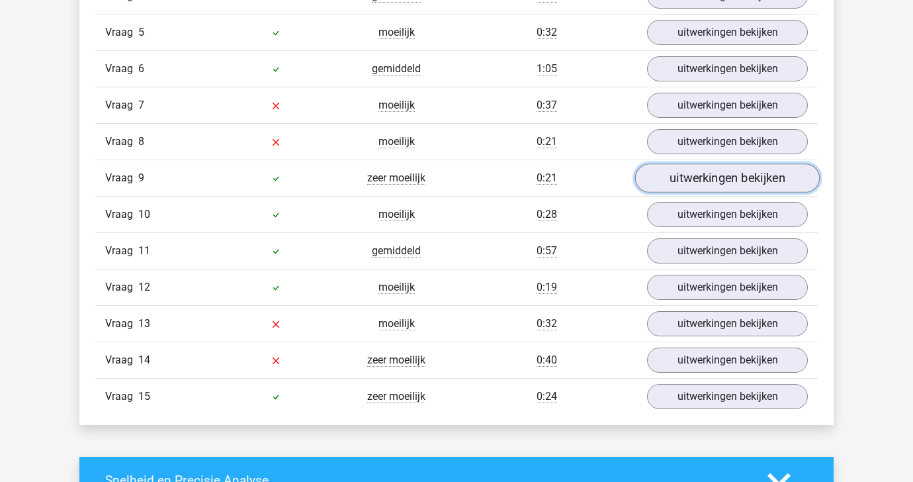
click at [695, 186] on link "uitwerkingen bekijken" at bounding box center [727, 177] width 185 height 29
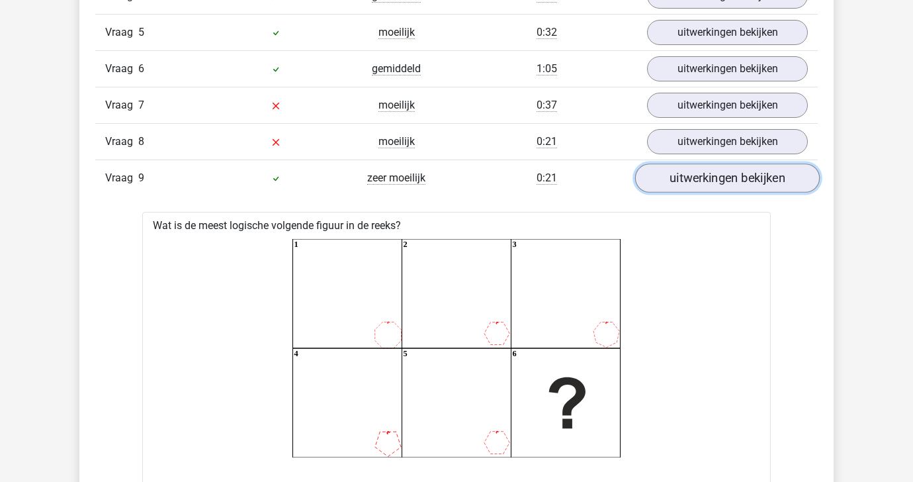
click at [695, 185] on link "uitwerkingen bekijken" at bounding box center [727, 177] width 185 height 29
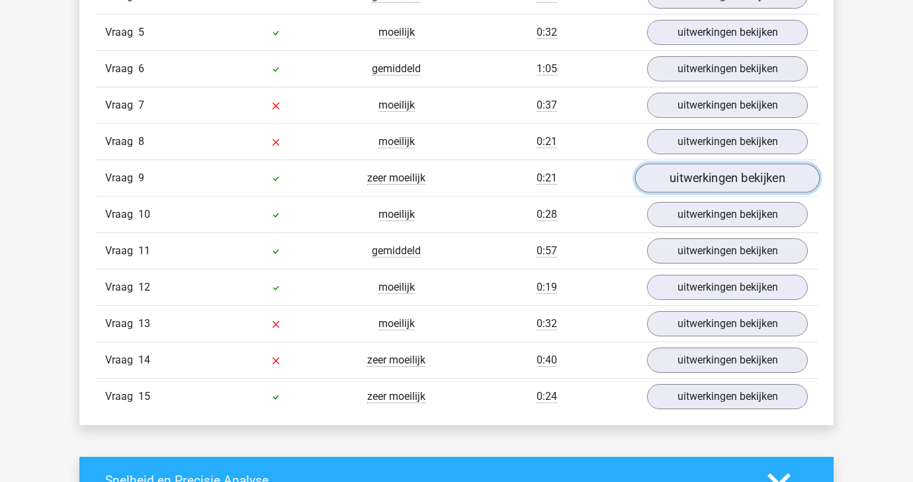
click at [695, 185] on link "uitwerkingen bekijken" at bounding box center [727, 177] width 185 height 29
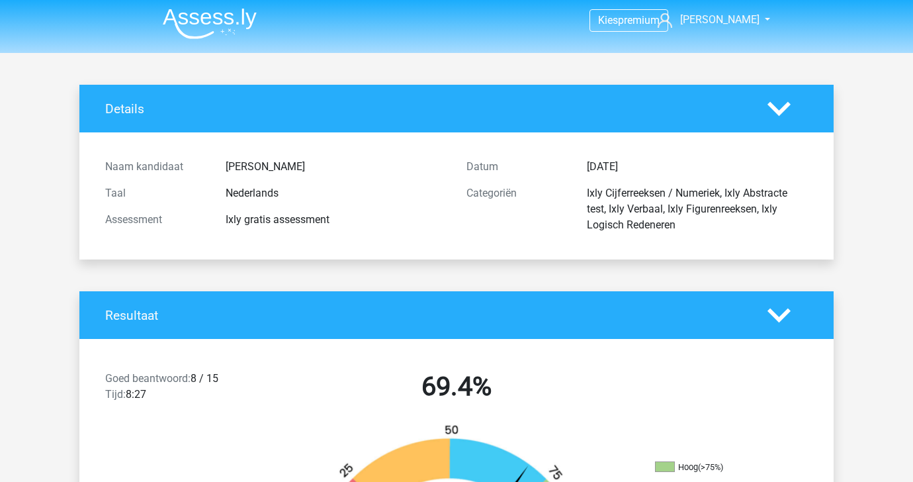
scroll to position [0, 0]
